Goal: Task Accomplishment & Management: Use online tool/utility

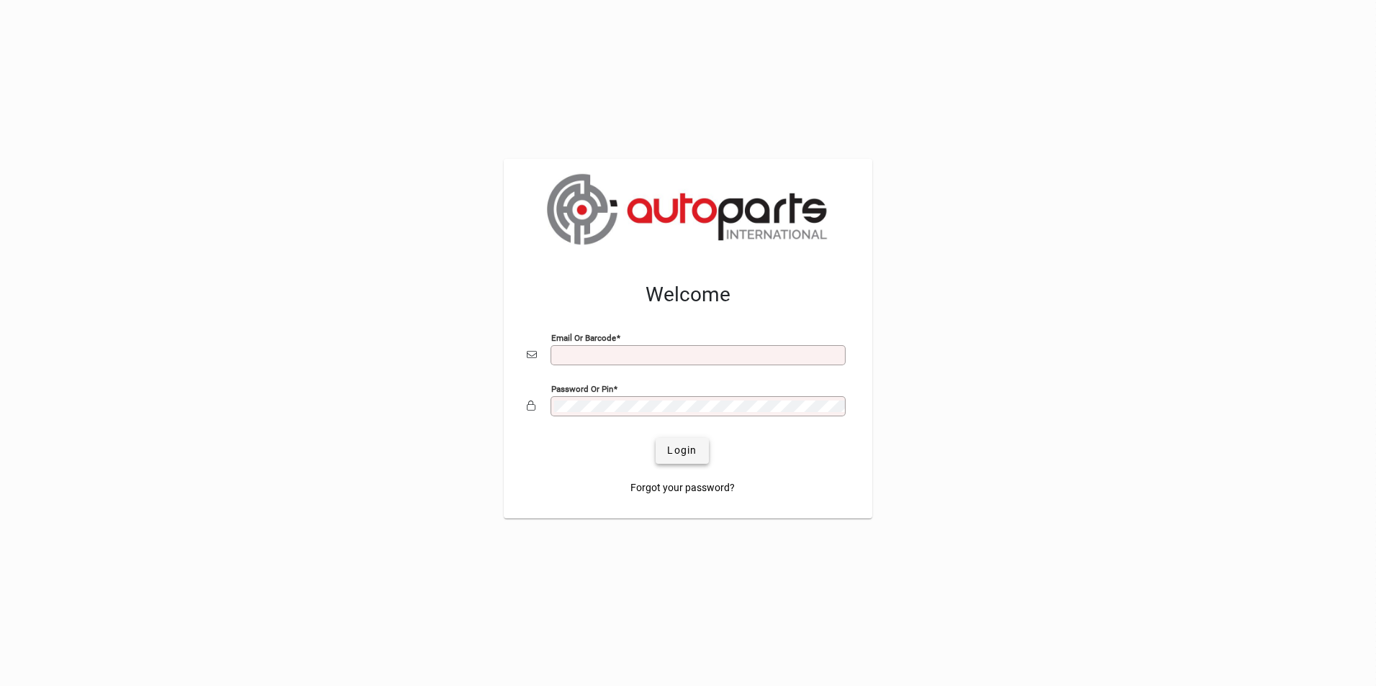
type input "**********"
click at [704, 453] on span "submit" at bounding box center [681, 451] width 53 height 35
